Goal: Information Seeking & Learning: Learn about a topic

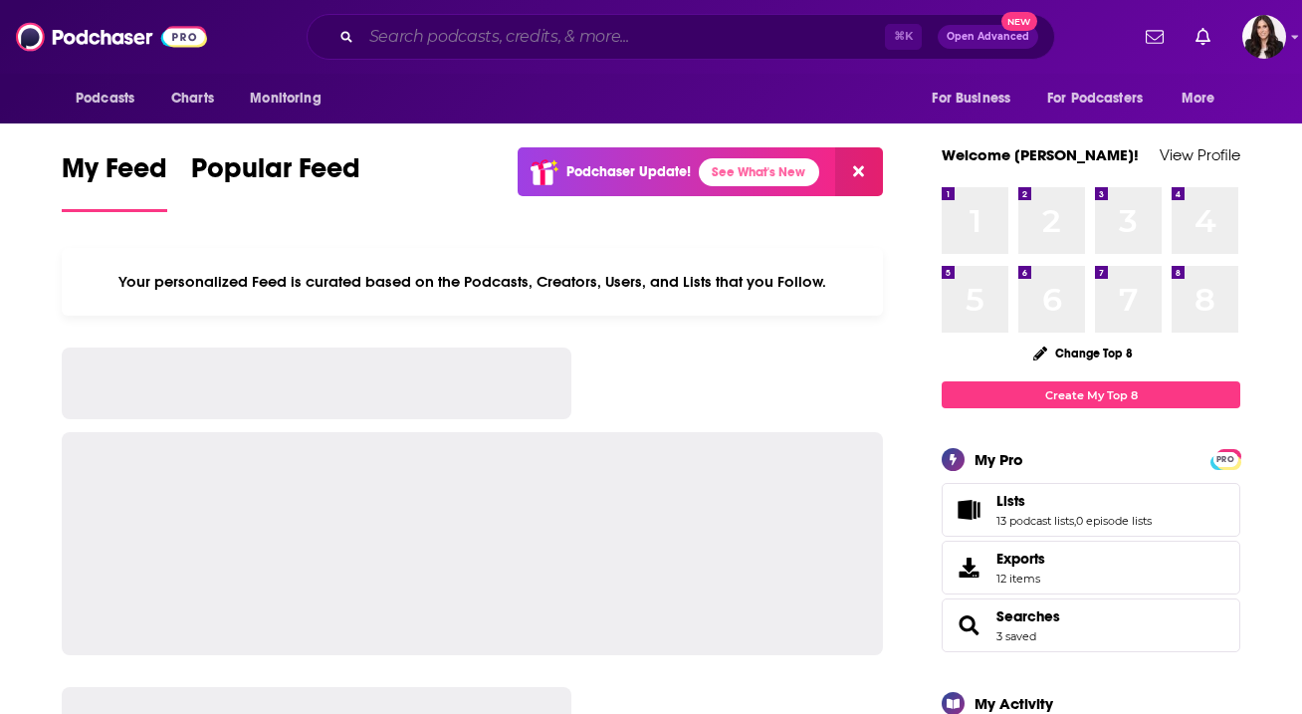
click at [427, 51] on input "Search podcasts, credits, & more..." at bounding box center [623, 37] width 524 height 32
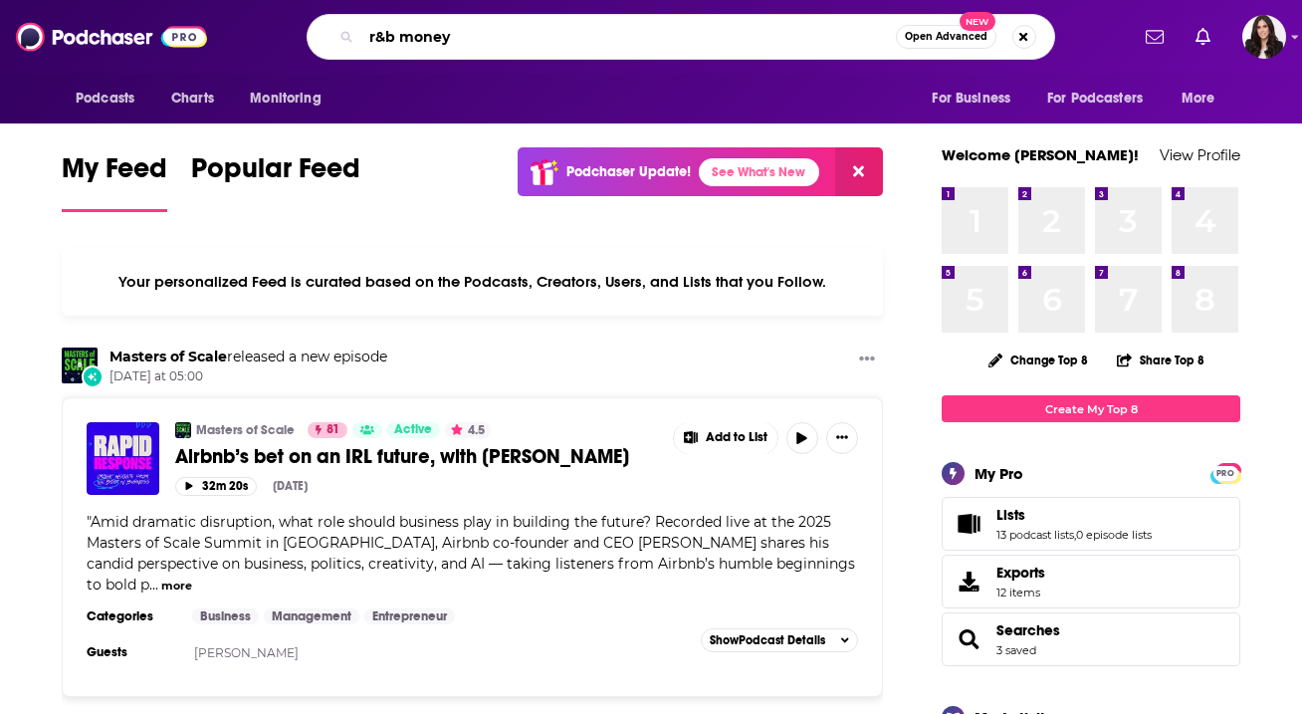
type input "r&b money"
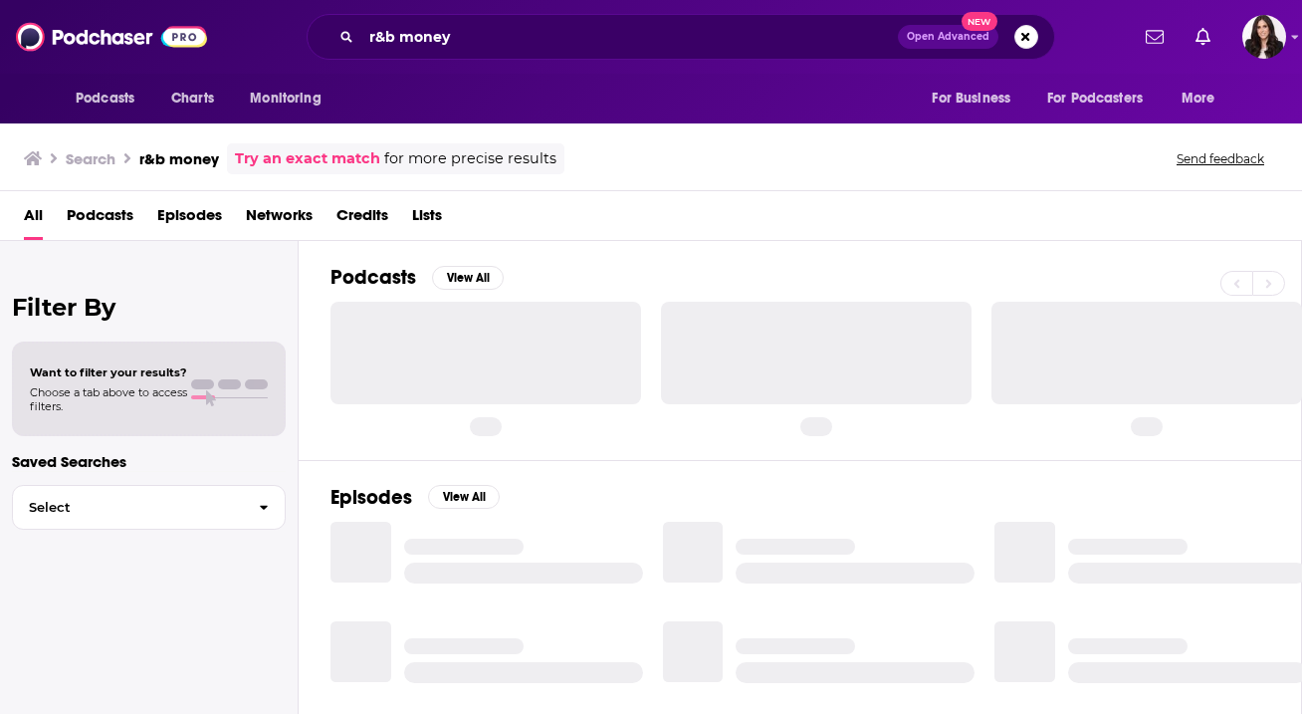
click at [91, 218] on span "Podcasts" at bounding box center [100, 219] width 67 height 41
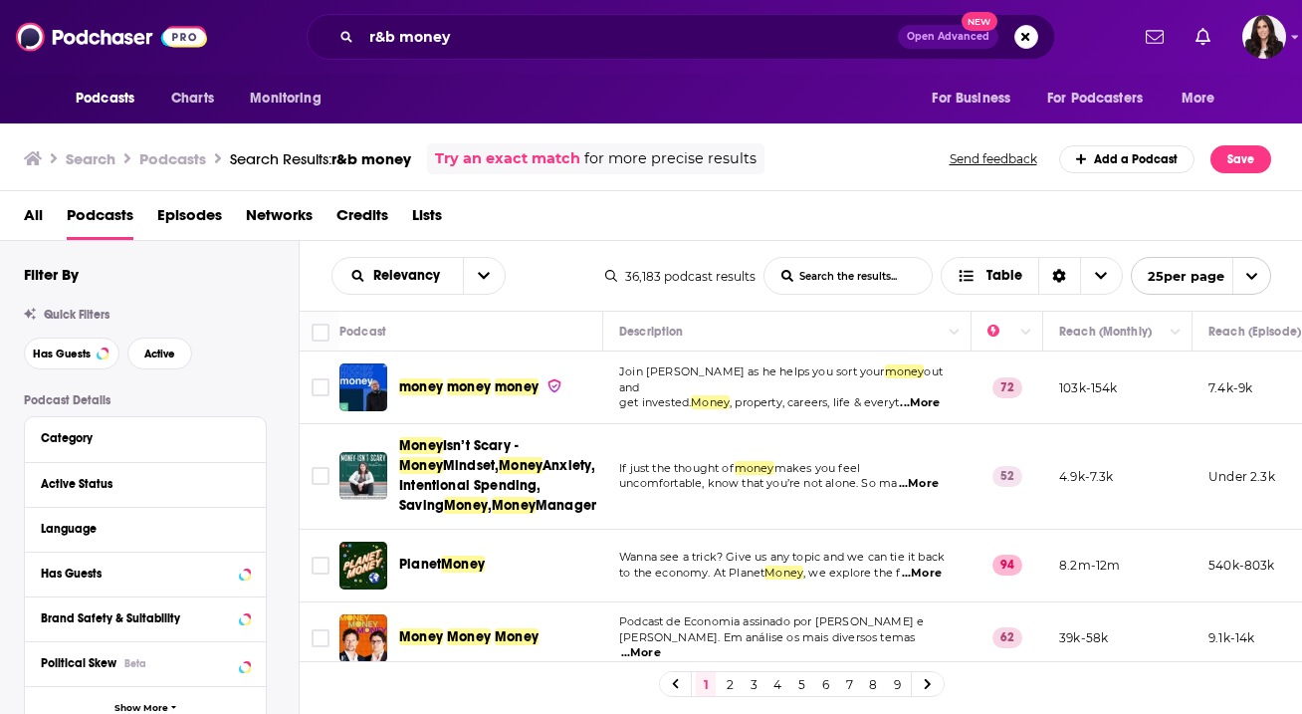
click at [18, 212] on div "All Podcasts Episodes Networks Credits Lists" at bounding box center [651, 216] width 1303 height 50
click at [27, 216] on span "All" at bounding box center [33, 219] width 19 height 41
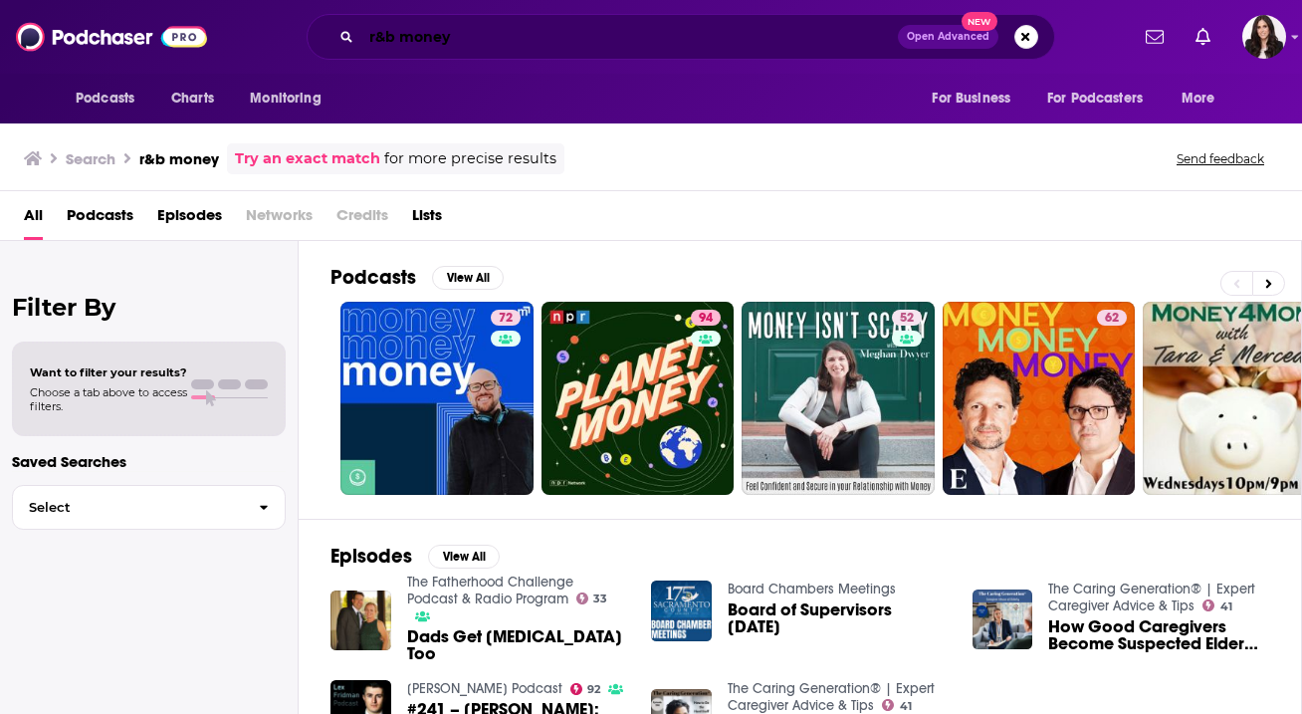
click at [511, 47] on input "r&b money" at bounding box center [629, 37] width 537 height 32
